Goal: Go to known website: Access a specific website the user already knows

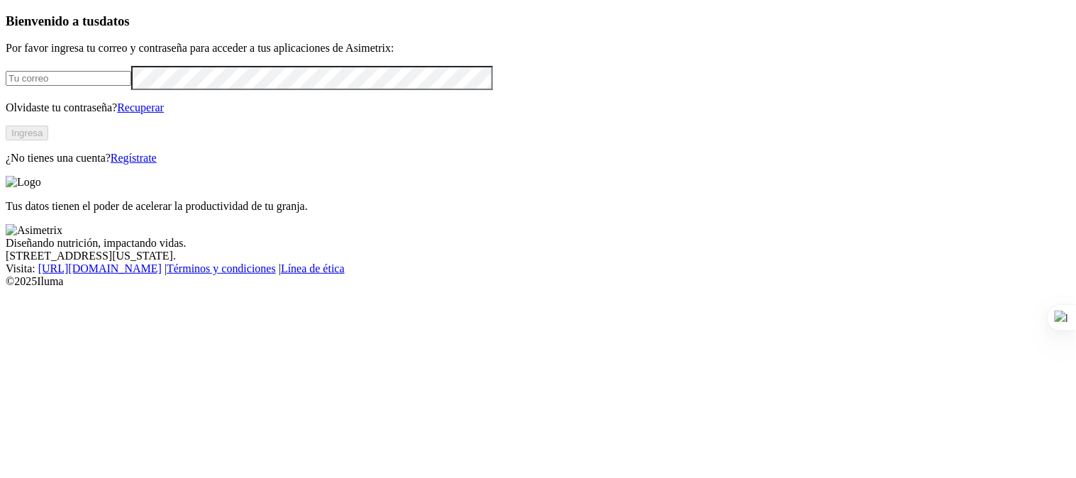
type input "[PERSON_NAME][EMAIL_ADDRESS][PERSON_NAME][DOMAIN_NAME]"
click at [48, 140] on button "Ingresa" at bounding box center [27, 133] width 43 height 15
